Goal: Task Accomplishment & Management: Use online tool/utility

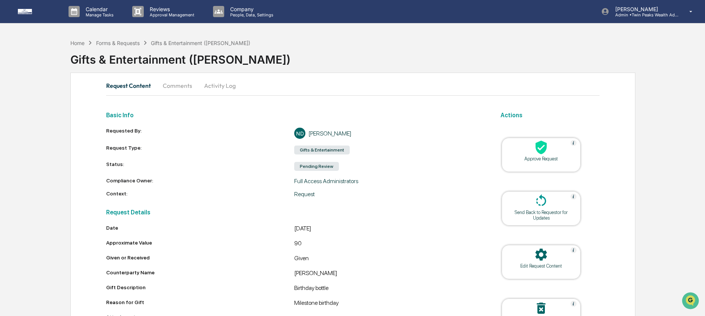
click at [558, 146] on div at bounding box center [541, 148] width 75 height 16
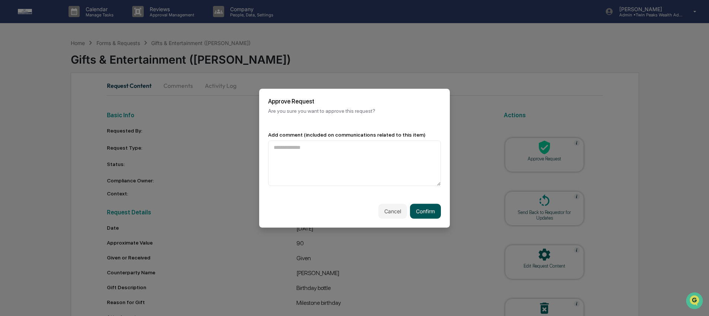
click at [431, 218] on button "Confirm" at bounding box center [425, 211] width 31 height 15
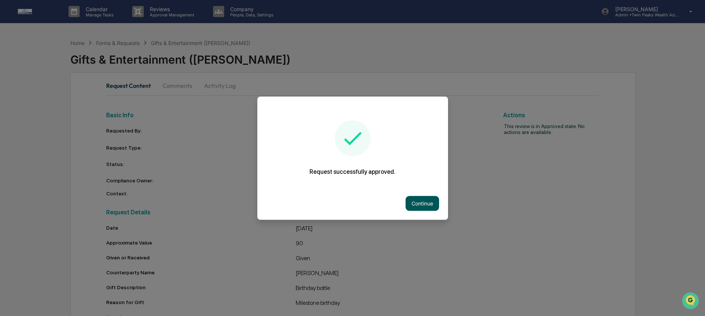
click at [429, 203] on button "Continue" at bounding box center [423, 203] width 34 height 15
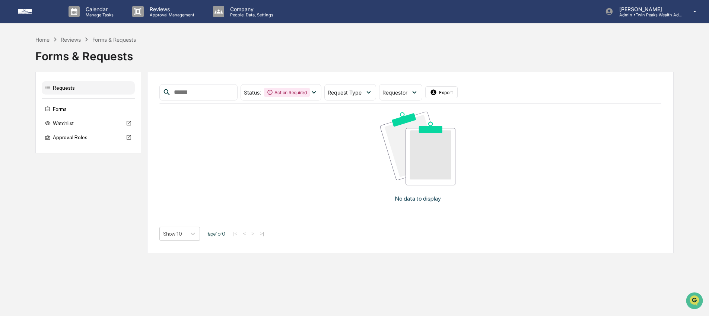
click at [54, 41] on icon at bounding box center [55, 39] width 8 height 8
click at [45, 38] on div "Home" at bounding box center [42, 40] width 14 height 6
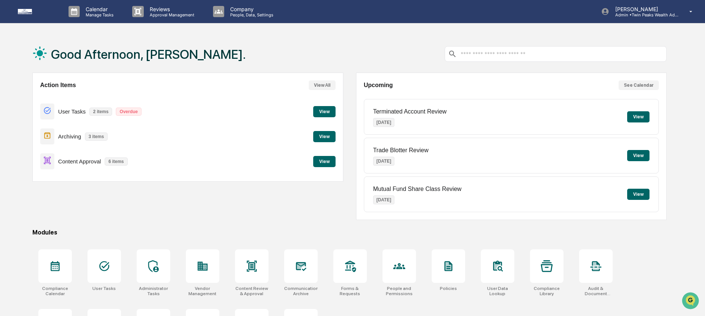
click at [322, 163] on button "View" at bounding box center [324, 161] width 22 height 11
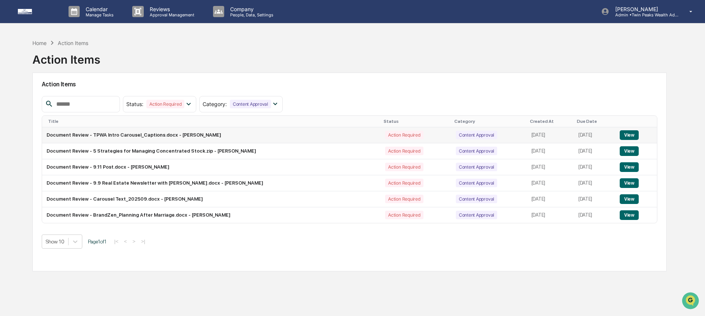
click at [635, 139] on button "View" at bounding box center [629, 135] width 19 height 10
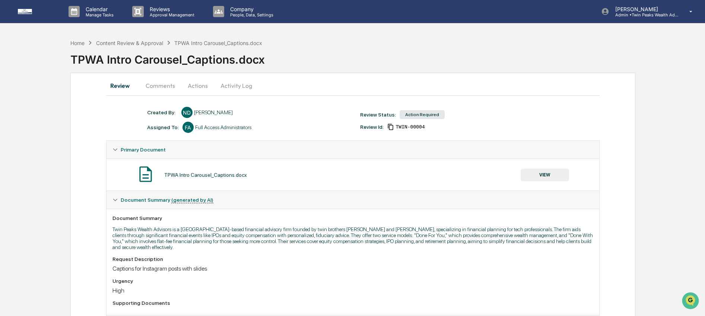
click at [558, 174] on button "VIEW" at bounding box center [545, 175] width 48 height 13
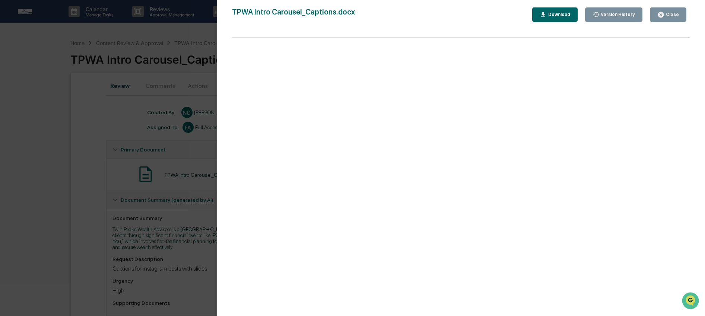
click at [548, 13] on div "Download" at bounding box center [558, 14] width 23 height 5
click at [669, 9] on button "Close" at bounding box center [668, 14] width 37 height 15
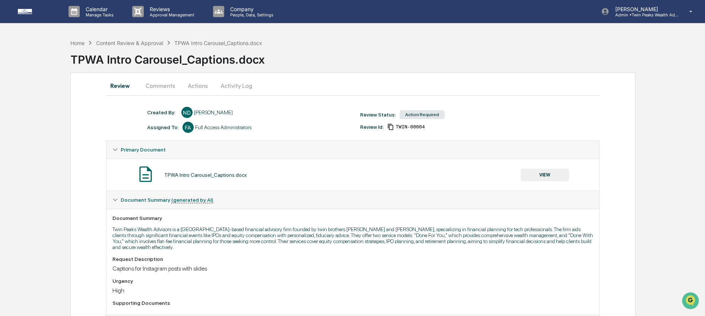
click at [163, 86] on button "Comments" at bounding box center [160, 86] width 41 height 18
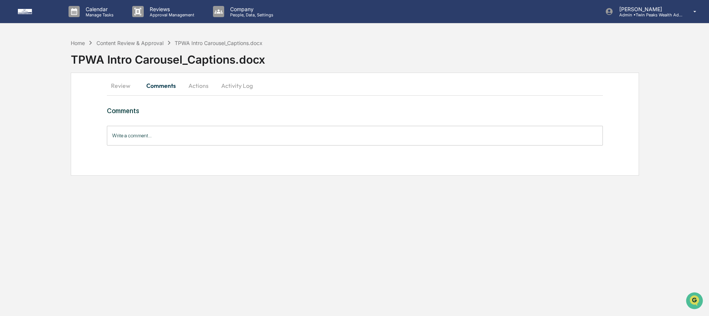
click at [210, 135] on input "Write a comment..." at bounding box center [355, 136] width 497 height 20
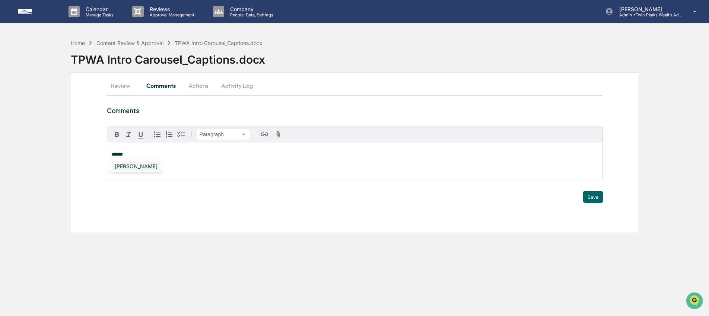
click at [136, 167] on div "[PERSON_NAME]" at bounding box center [136, 166] width 49 height 9
click at [599, 198] on button "Save" at bounding box center [593, 197] width 20 height 12
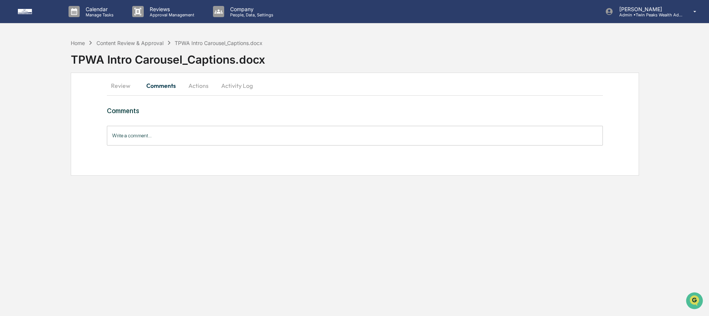
click at [203, 88] on button "Actions" at bounding box center [199, 86] width 34 height 18
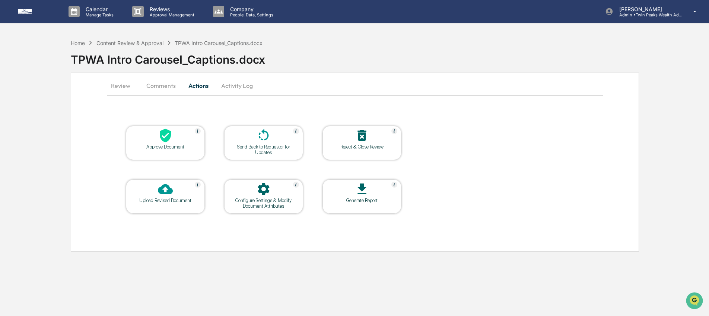
click at [181, 194] on div at bounding box center [165, 190] width 75 height 16
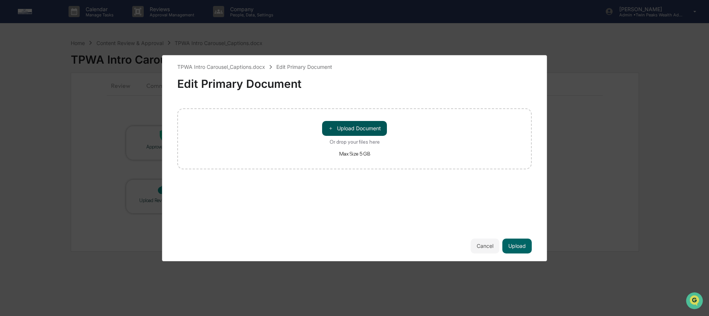
click at [375, 126] on button "＋ Upload Document" at bounding box center [354, 128] width 65 height 15
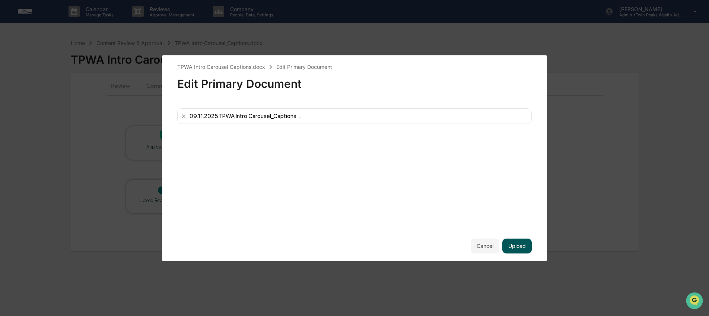
click at [519, 247] on button "Upload" at bounding box center [517, 246] width 29 height 15
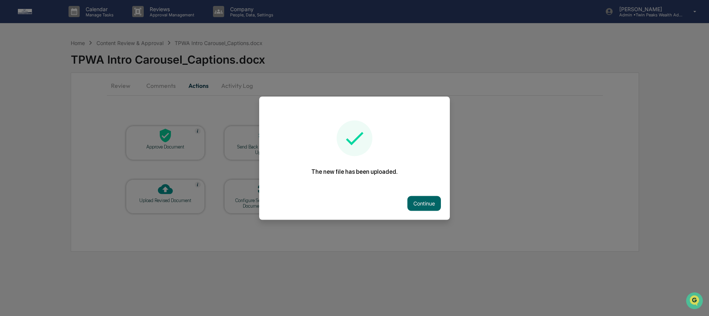
click at [423, 200] on button "Continue" at bounding box center [425, 203] width 34 height 15
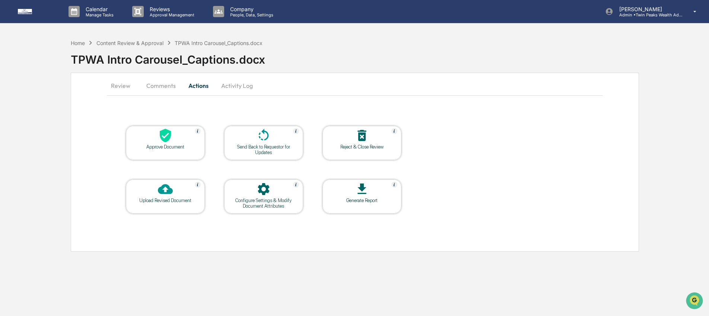
click at [170, 83] on button "Comments" at bounding box center [160, 86] width 41 height 18
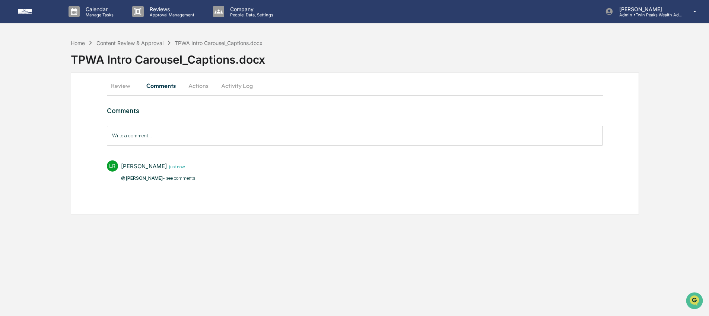
click at [129, 87] on button "Review" at bounding box center [124, 86] width 34 height 18
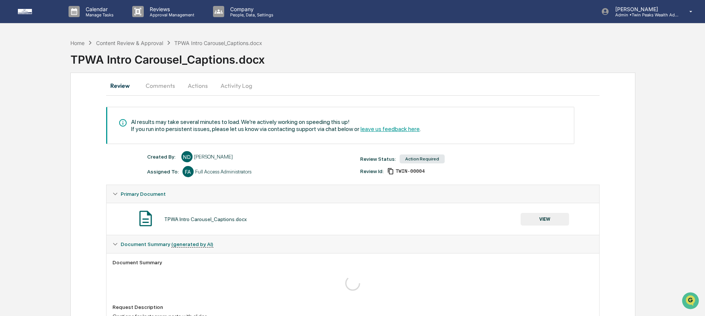
drag, startPoint x: 207, startPoint y: 85, endPoint x: 209, endPoint y: 96, distance: 11.6
click at [207, 85] on button "Actions" at bounding box center [198, 86] width 34 height 18
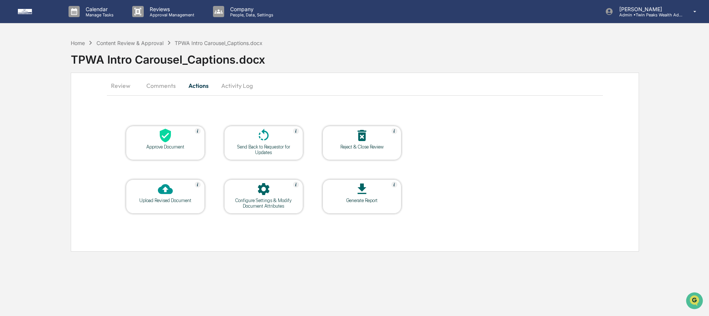
click at [253, 140] on div at bounding box center [264, 136] width 75 height 16
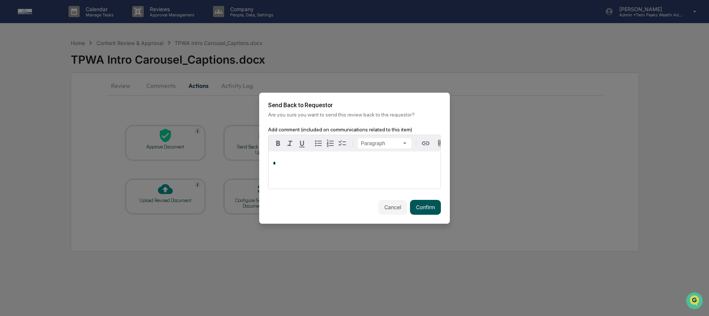
click at [437, 206] on button "Confirm" at bounding box center [425, 207] width 31 height 15
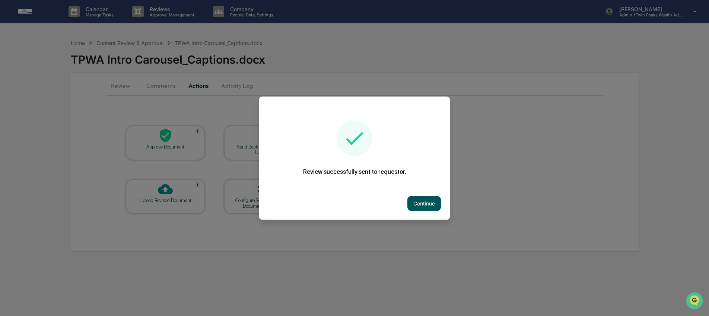
click at [422, 201] on button "Continue" at bounding box center [425, 203] width 34 height 15
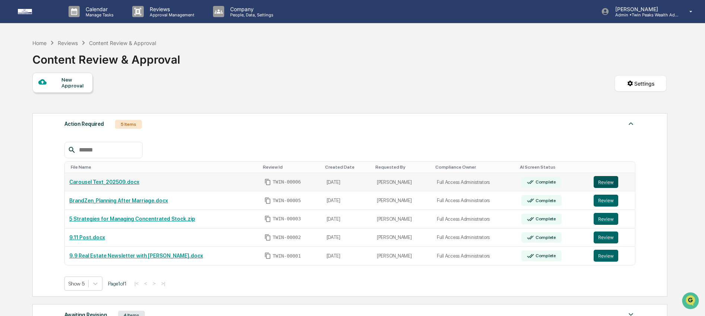
click at [608, 181] on button "Review" at bounding box center [606, 182] width 25 height 12
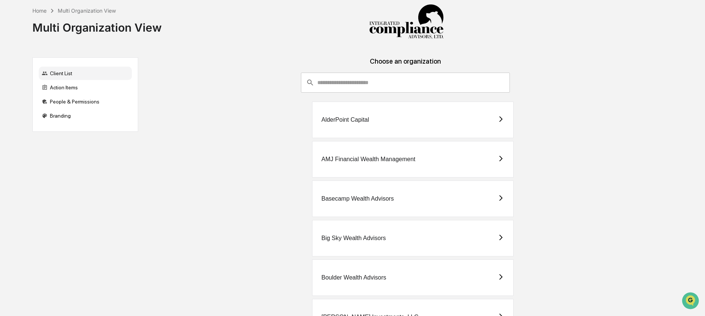
click at [360, 238] on div "Big Sky Wealth Advisors" at bounding box center [354, 238] width 64 height 7
